Goal: Task Accomplishment & Management: Use online tool/utility

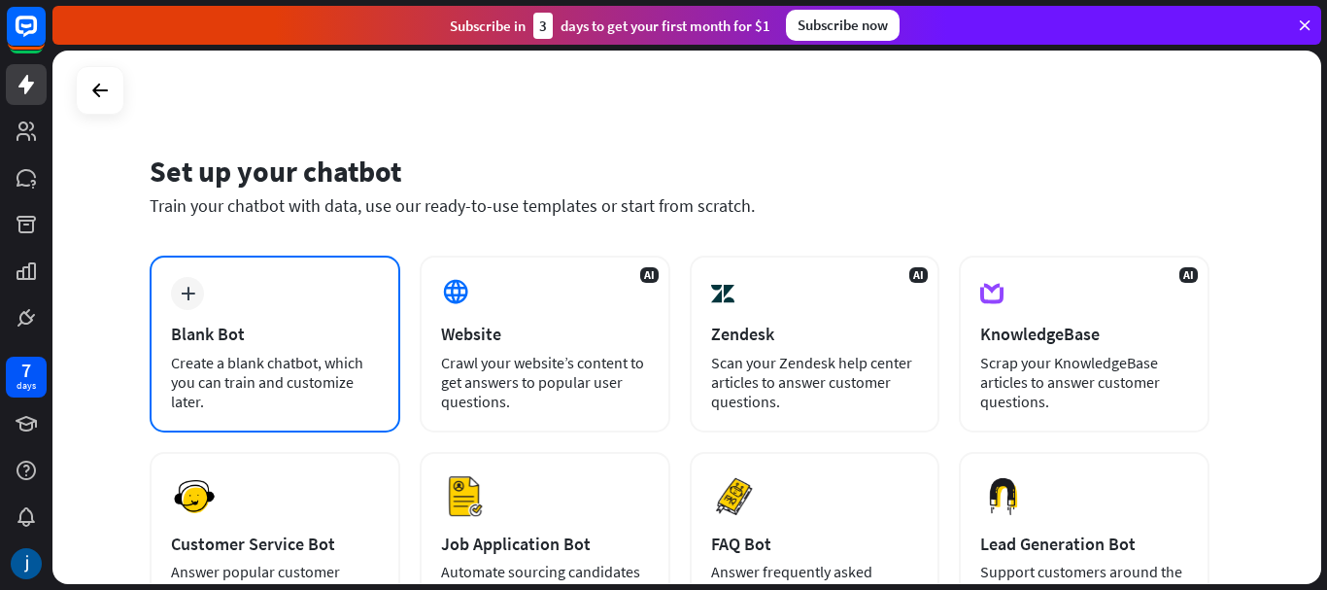
click at [187, 289] on icon "plus" at bounding box center [188, 294] width 15 height 14
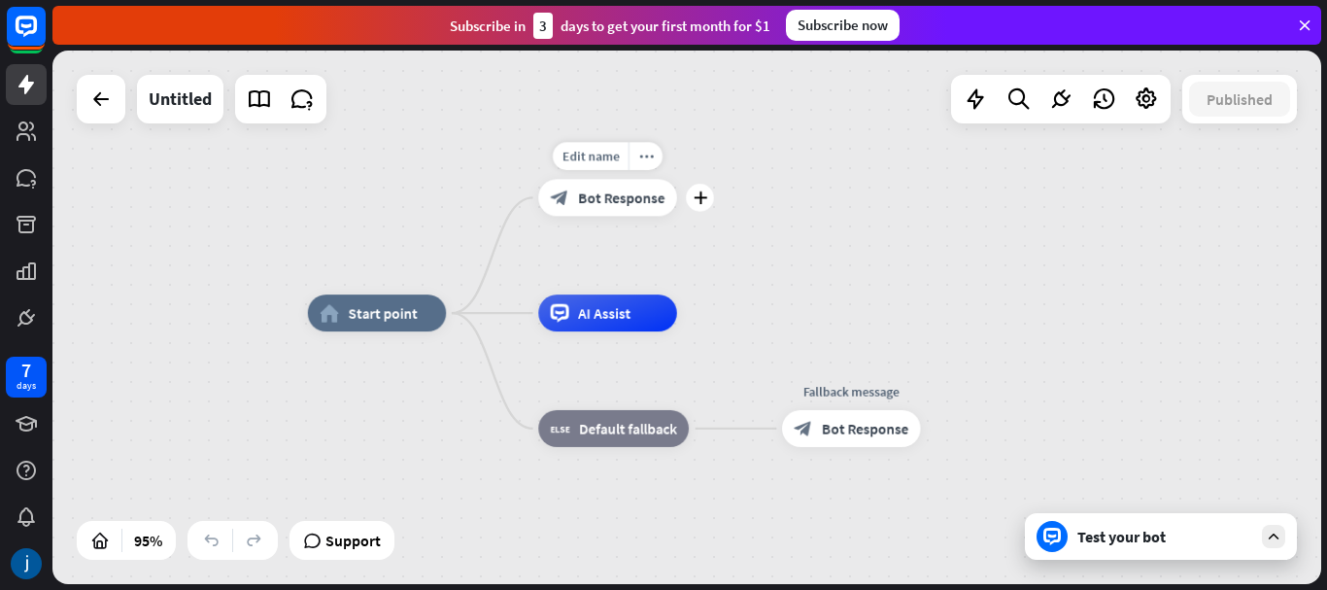
click at [648, 202] on span "Bot Response" at bounding box center [621, 197] width 86 height 18
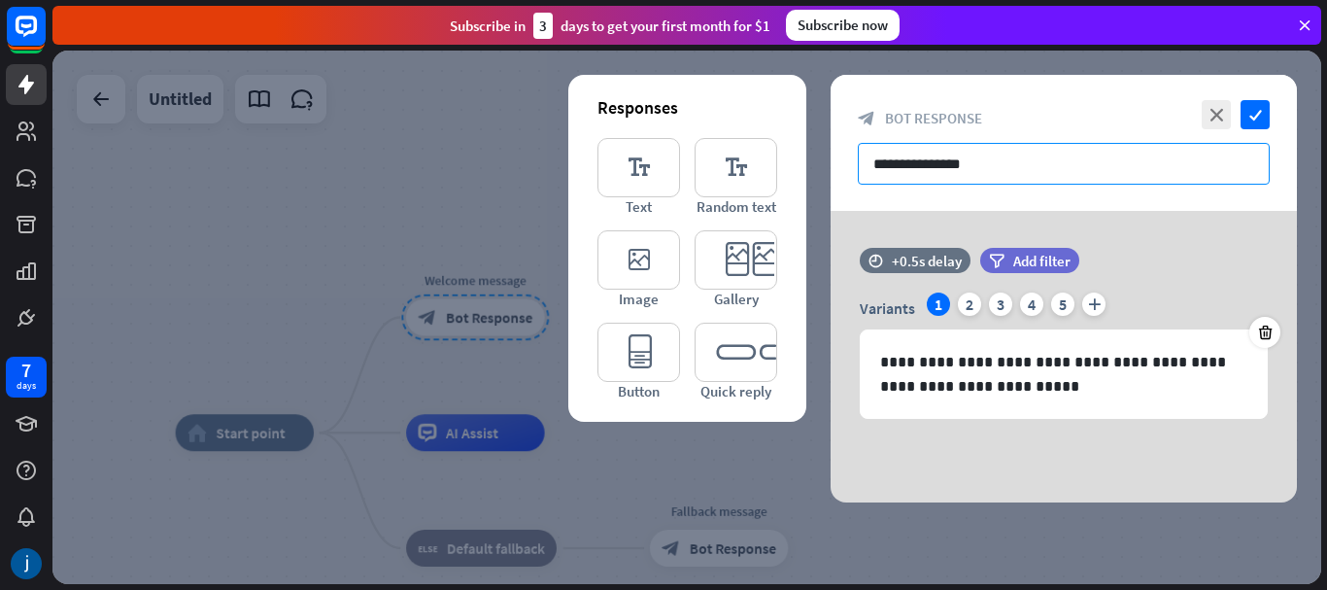
click at [937, 166] on input "**********" at bounding box center [1064, 164] width 412 height 42
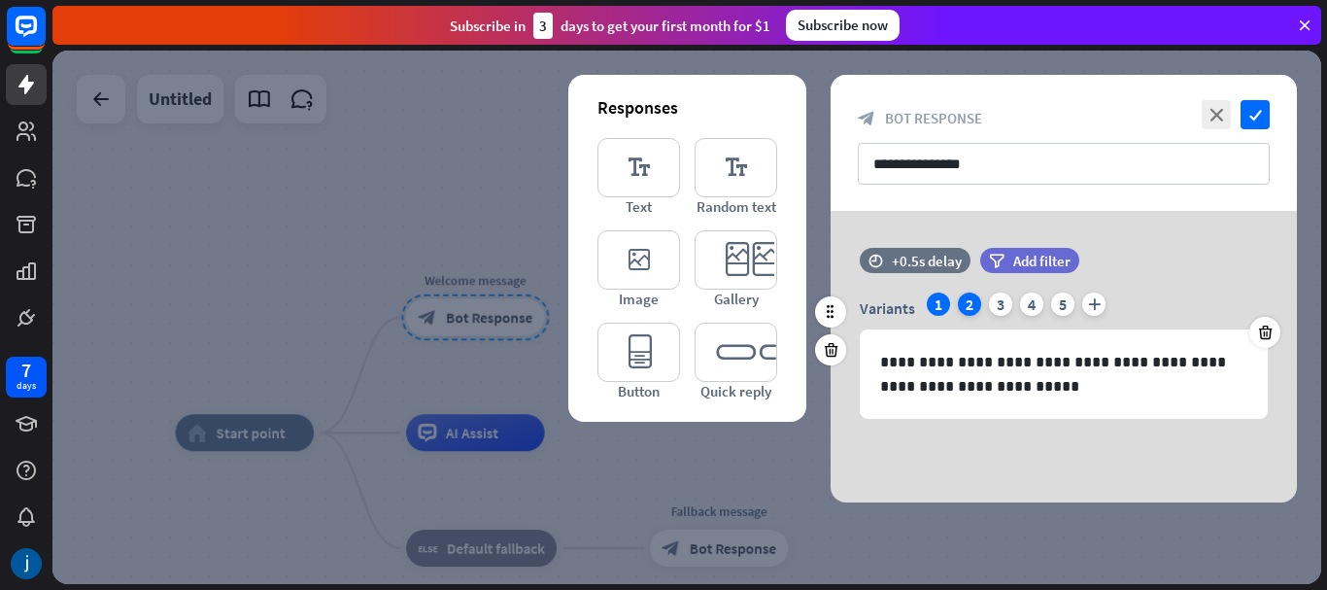
click at [975, 302] on div "2" at bounding box center [969, 303] width 23 height 23
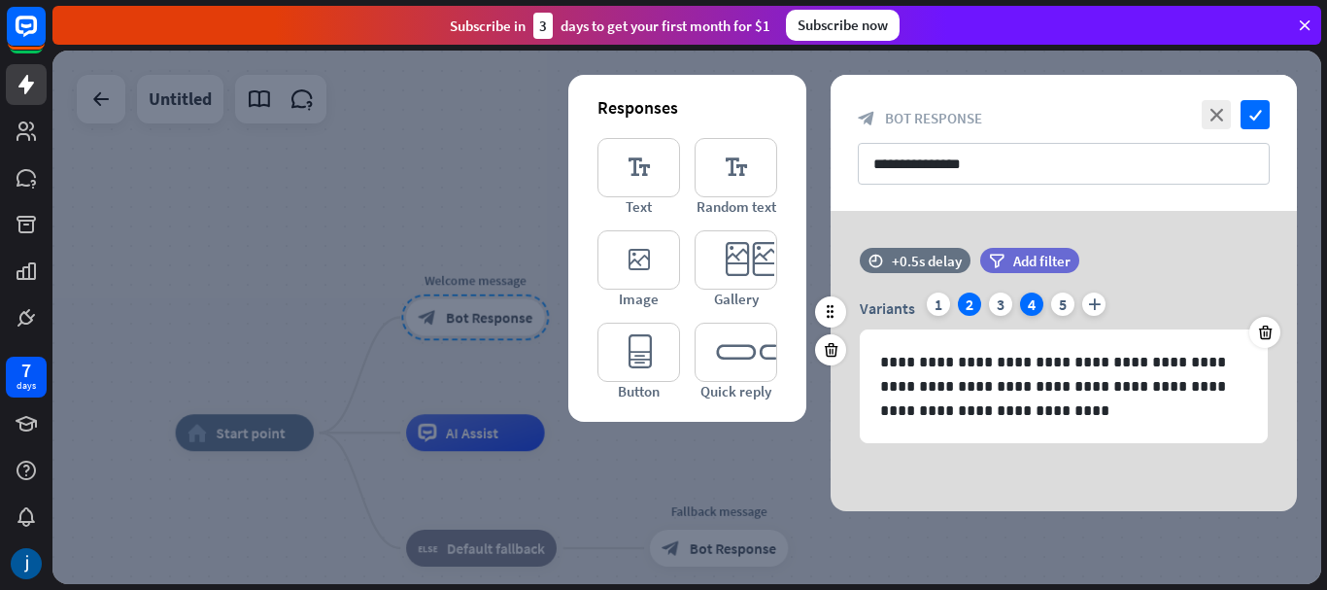
click at [1035, 300] on div "4" at bounding box center [1031, 303] width 23 height 23
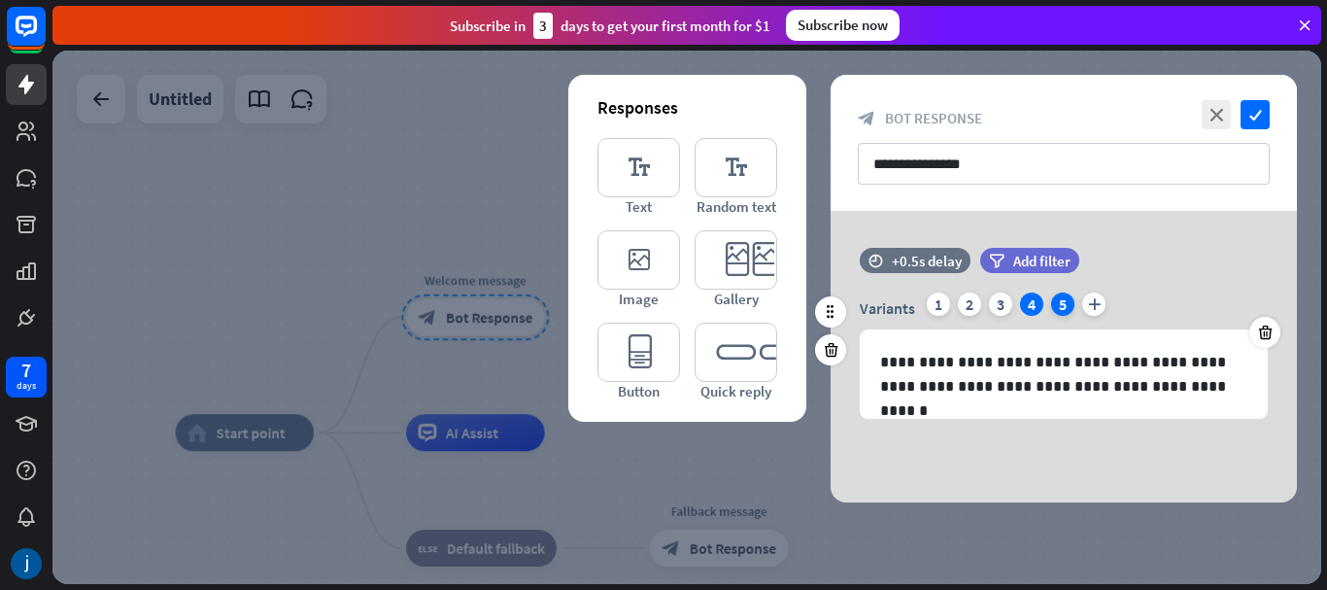
click at [1065, 298] on div "5" at bounding box center [1062, 303] width 23 height 23
click at [1030, 298] on div "4" at bounding box center [1031, 303] width 23 height 23
click at [1092, 297] on icon "plus" at bounding box center [1093, 303] width 23 height 23
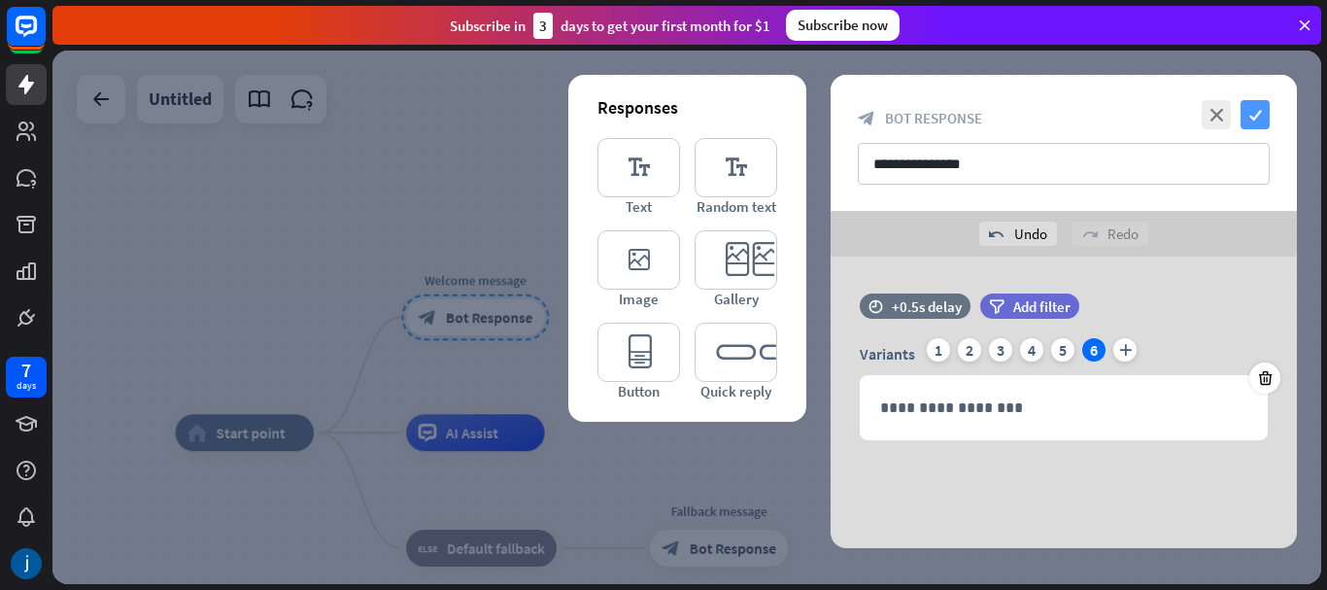
click at [1256, 113] on icon "check" at bounding box center [1254, 114] width 29 height 29
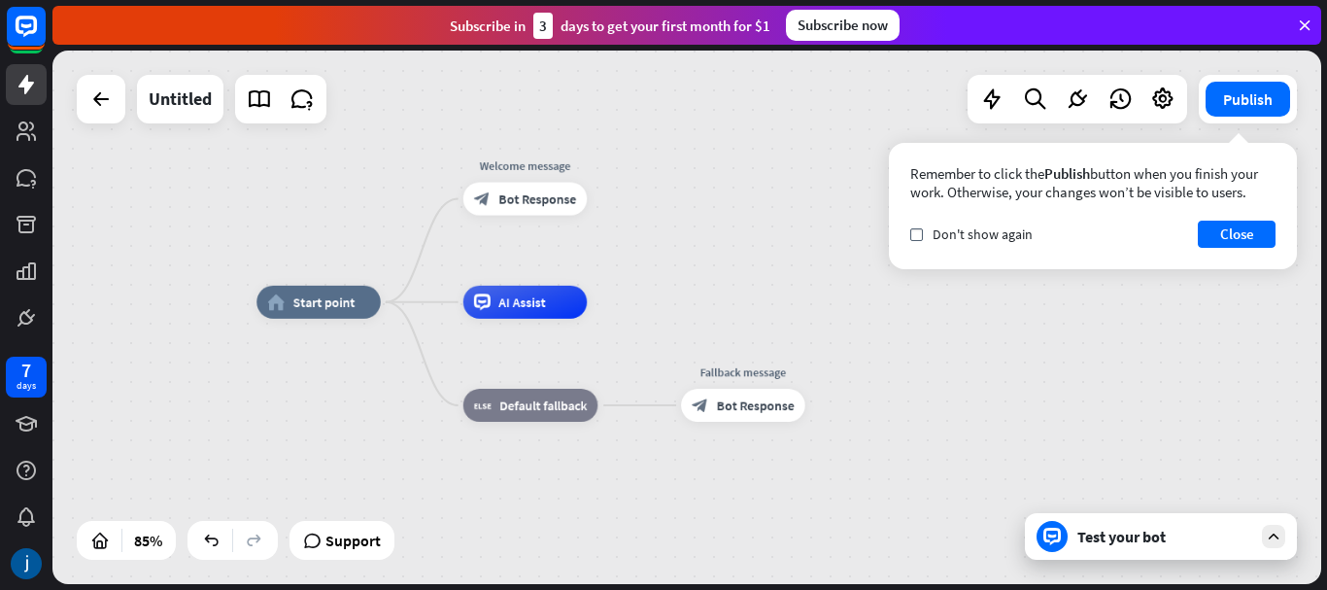
drag, startPoint x: 598, startPoint y: 400, endPoint x: 623, endPoint y: 341, distance: 64.0
click at [623, 341] on div "home_2 Start point Welcome message block_bot_response Bot Response AI Assist bl…" at bounding box center [795, 529] width 1078 height 454
click at [565, 410] on span "Default fallback" at bounding box center [542, 405] width 87 height 17
click at [527, 377] on div "Edit name" at bounding box center [515, 368] width 68 height 25
click at [526, 317] on div "AI Assist" at bounding box center [525, 302] width 124 height 33
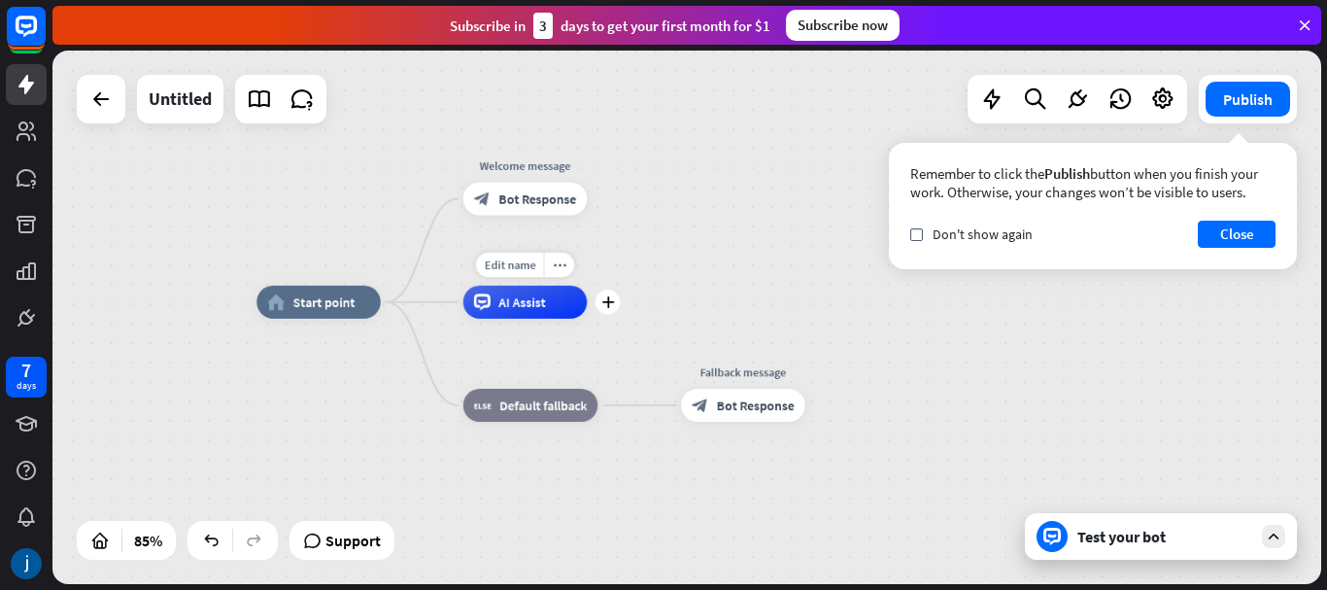
click at [495, 257] on span "Edit name" at bounding box center [509, 264] width 51 height 15
click at [562, 263] on input "text" at bounding box center [525, 266] width 116 height 23
click at [621, 302] on div "home_2 Start point Welcome message block_bot_response Bot Response AI Assist bl…" at bounding box center [795, 529] width 1078 height 454
click at [598, 302] on div "plus" at bounding box center [607, 301] width 25 height 25
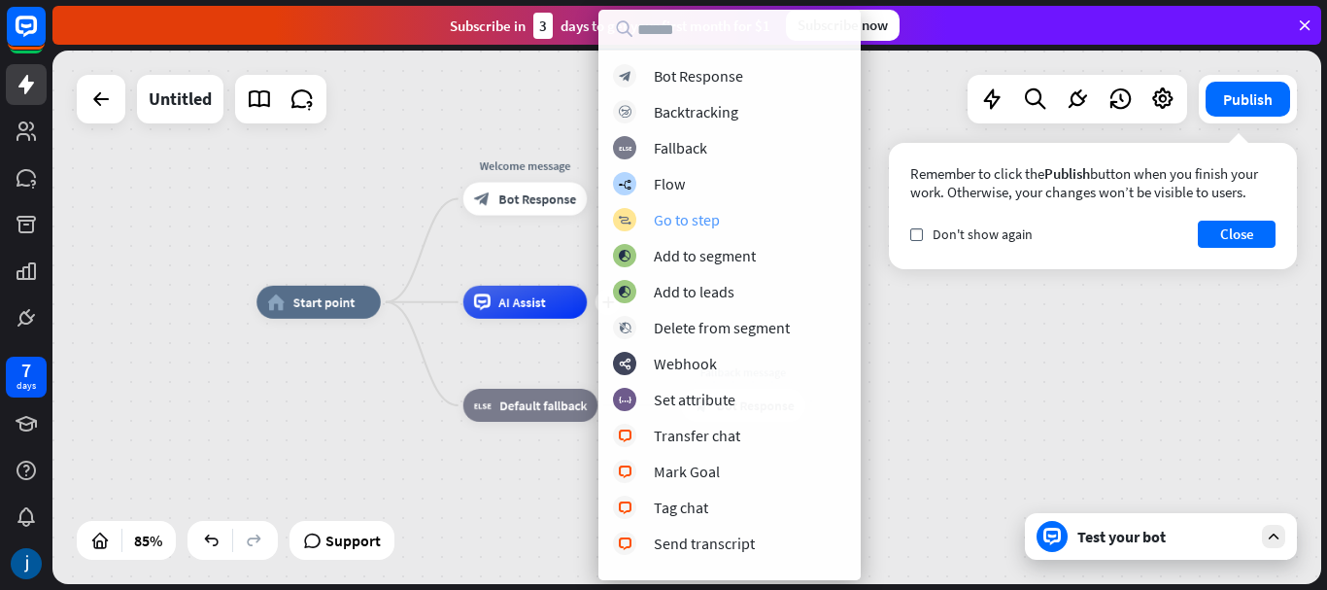
click at [643, 221] on div "block_goto Go to step" at bounding box center [729, 219] width 233 height 23
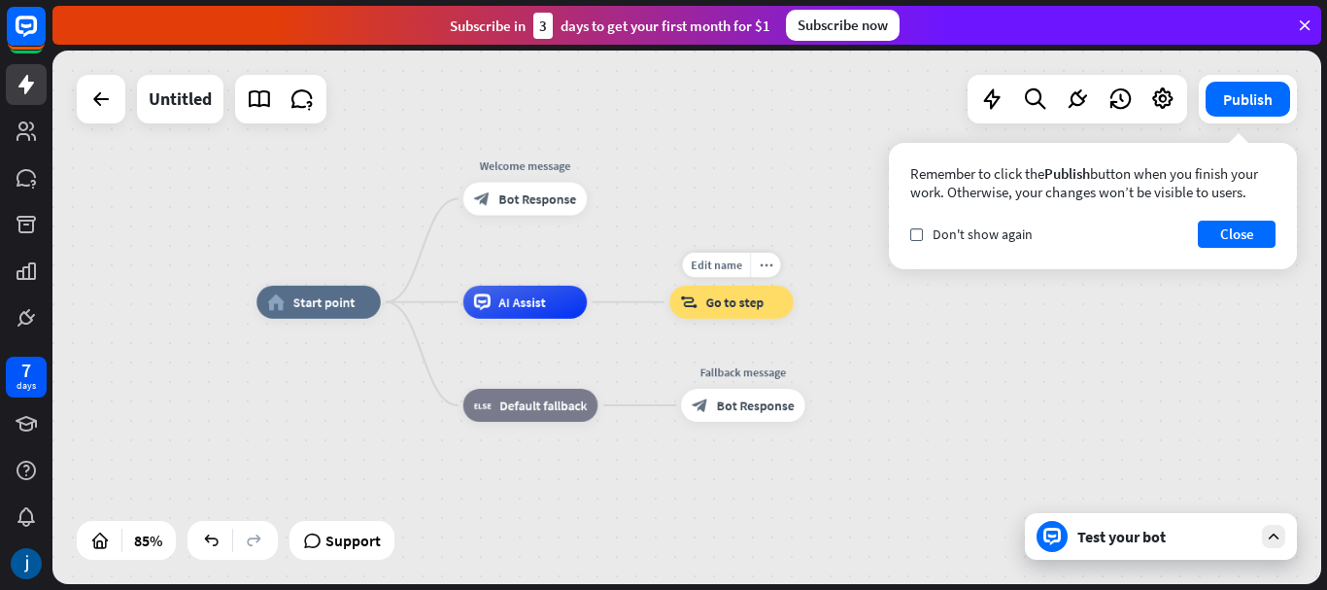
click at [692, 303] on icon "block_goto" at bounding box center [688, 301] width 17 height 17
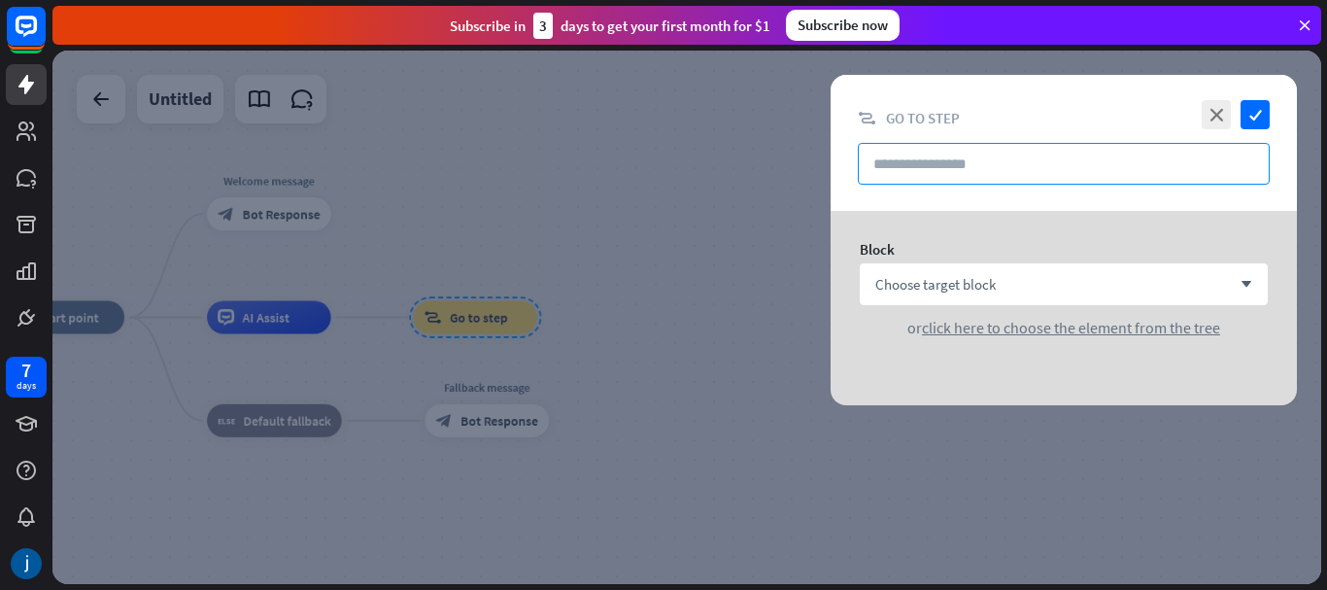
click at [901, 161] on input "text" at bounding box center [1064, 164] width 412 height 42
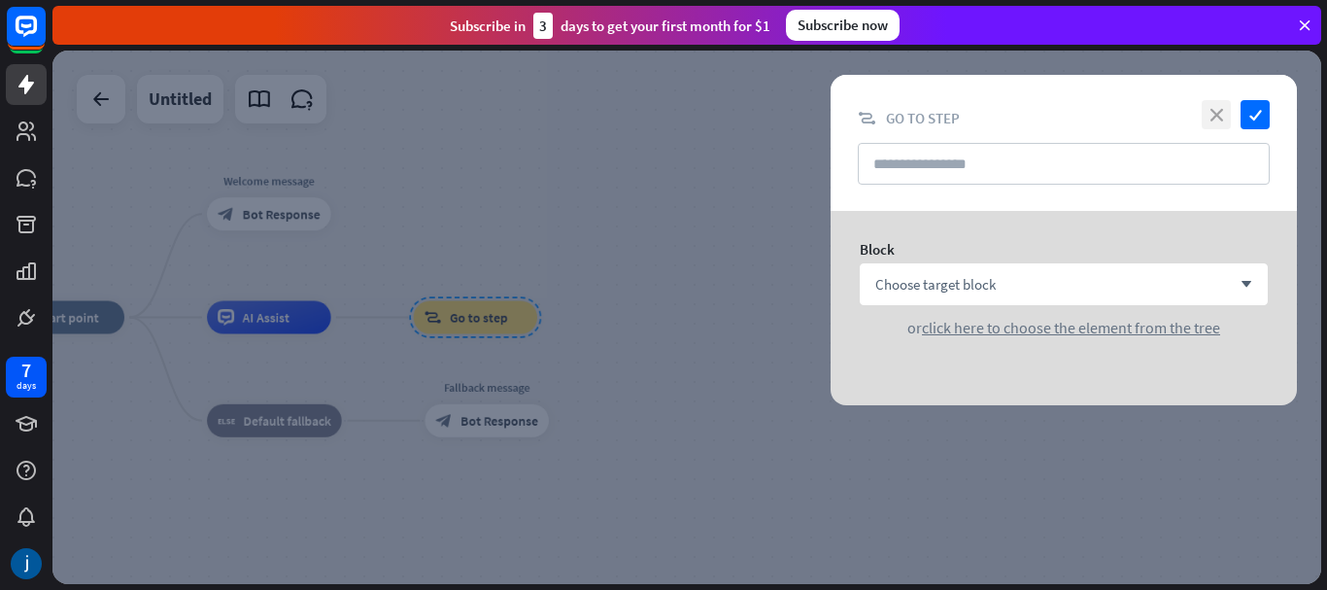
click at [1211, 115] on icon "close" at bounding box center [1216, 114] width 29 height 29
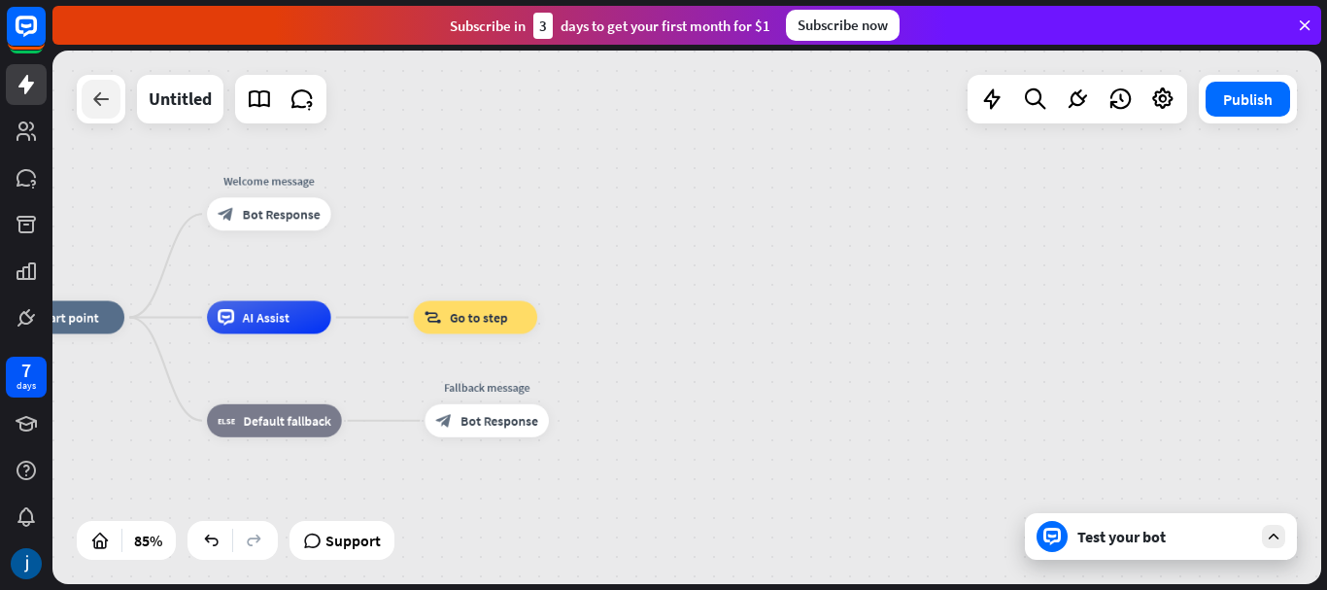
click at [116, 105] on div at bounding box center [101, 99] width 39 height 39
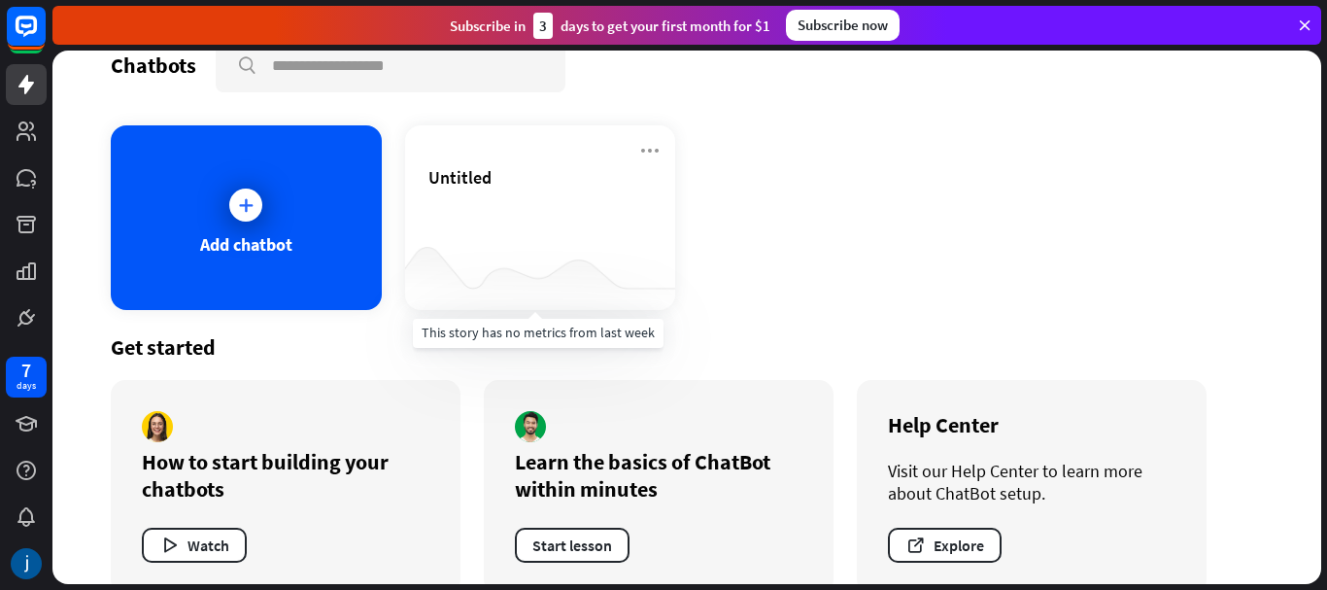
scroll to position [69, 0]
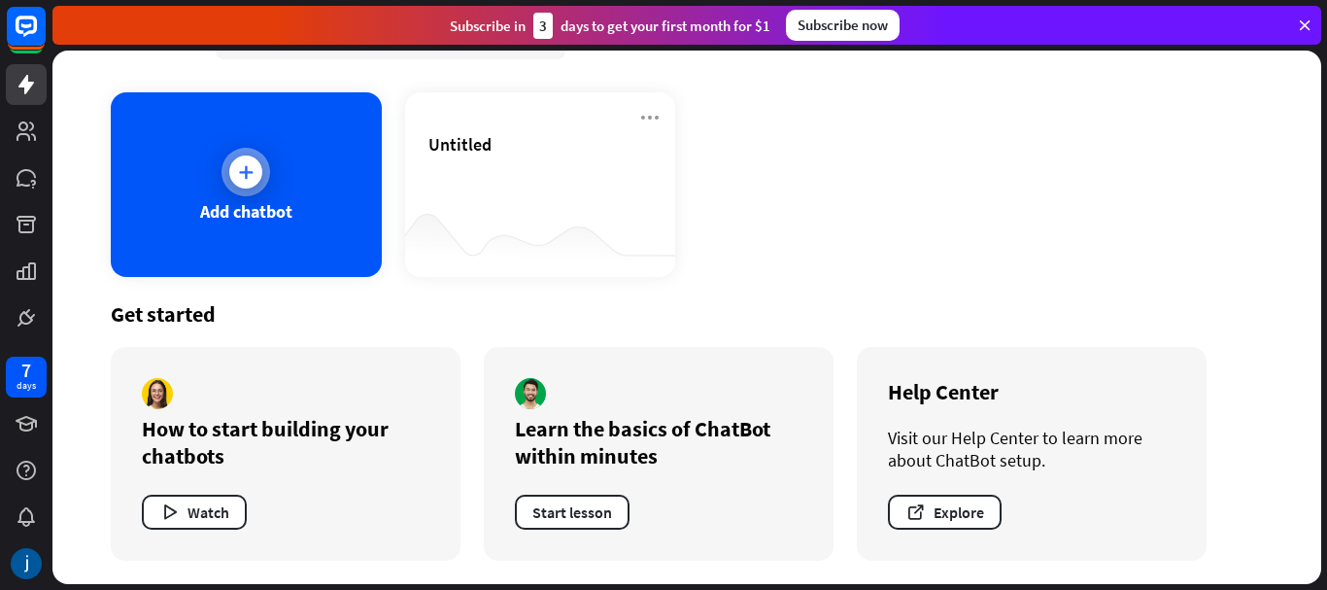
click at [162, 185] on div "Add chatbot" at bounding box center [246, 184] width 271 height 185
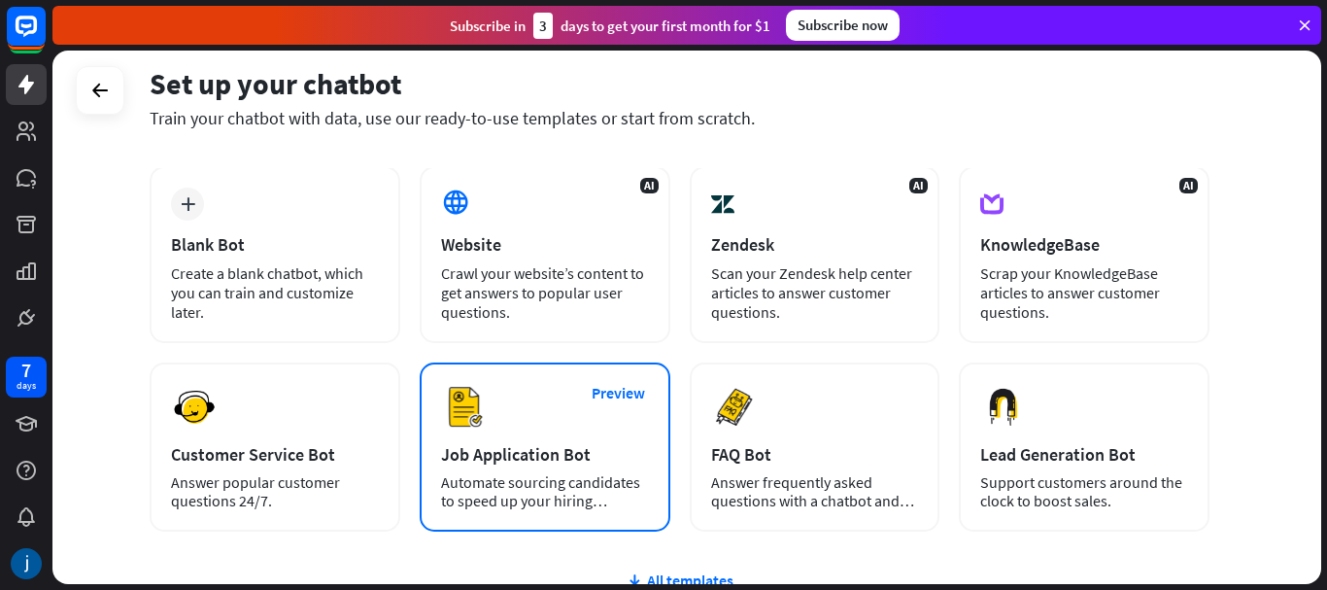
scroll to position [270, 0]
